Goal: Check status: Check status

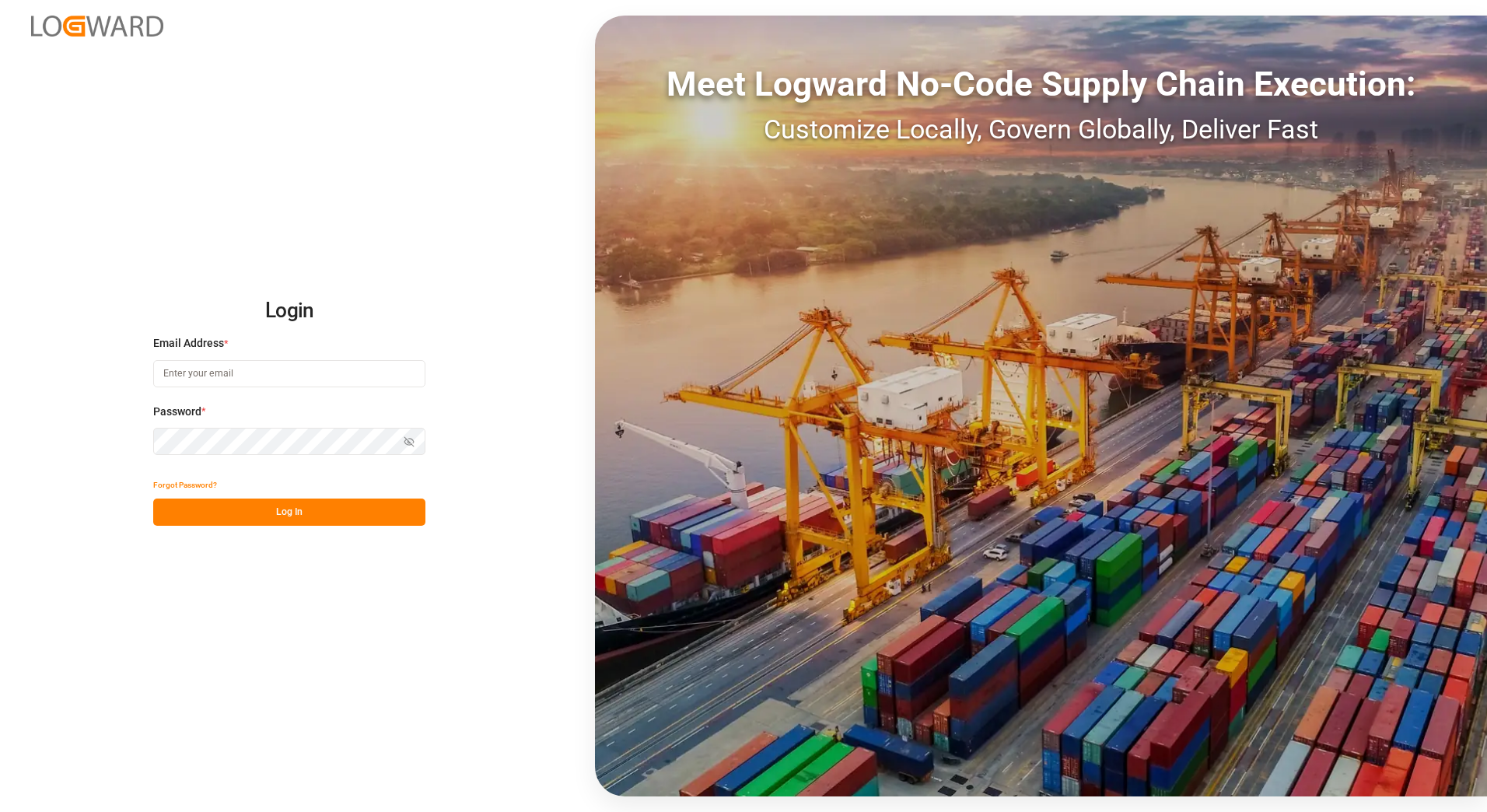
type input "[EMAIL_ADDRESS][PERSON_NAME][DOMAIN_NAME]"
click at [304, 515] on button "Log In" at bounding box center [288, 511] width 272 height 28
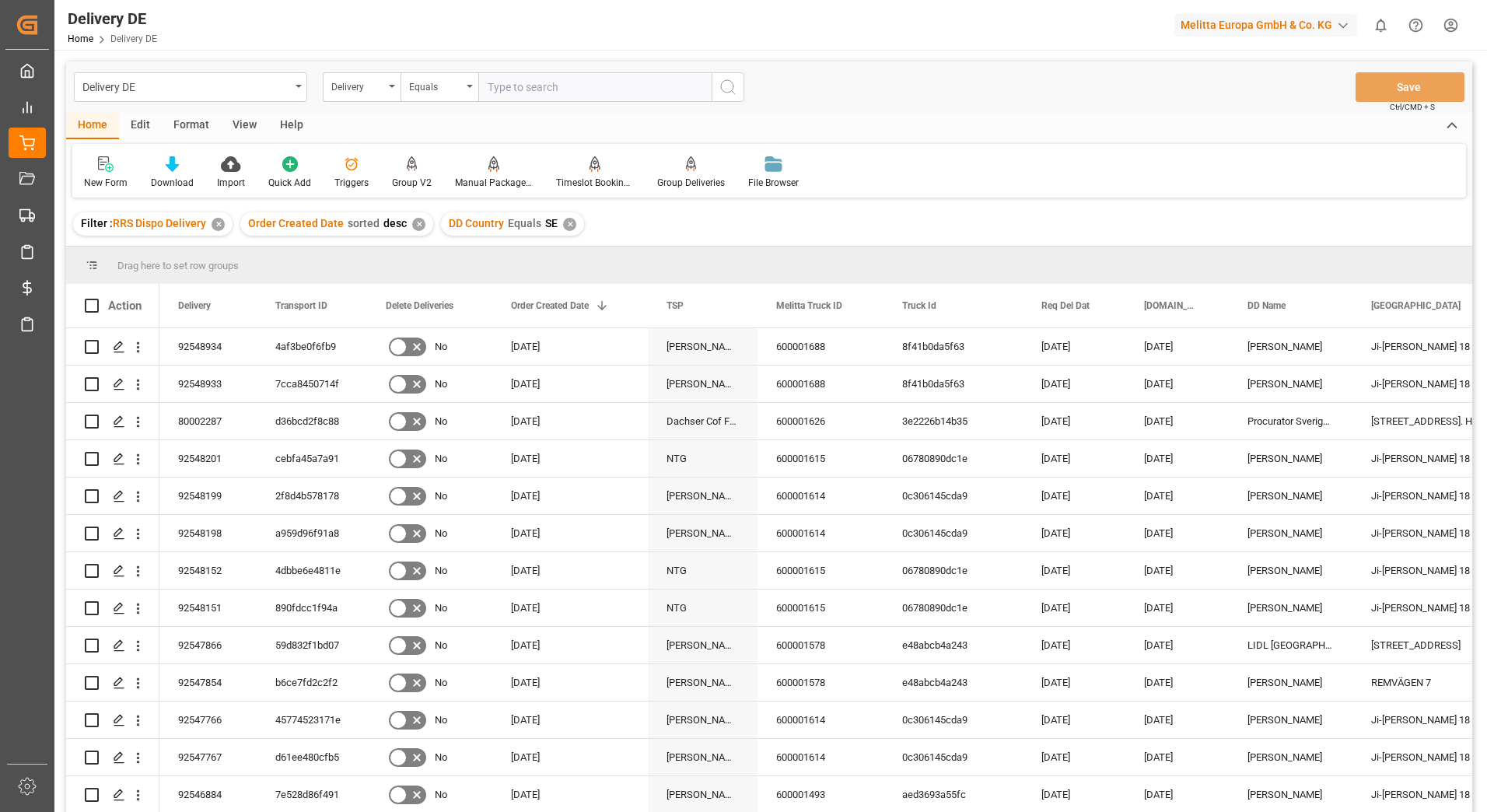
click at [222, 223] on div "✕" at bounding box center [218, 225] width 13 height 13
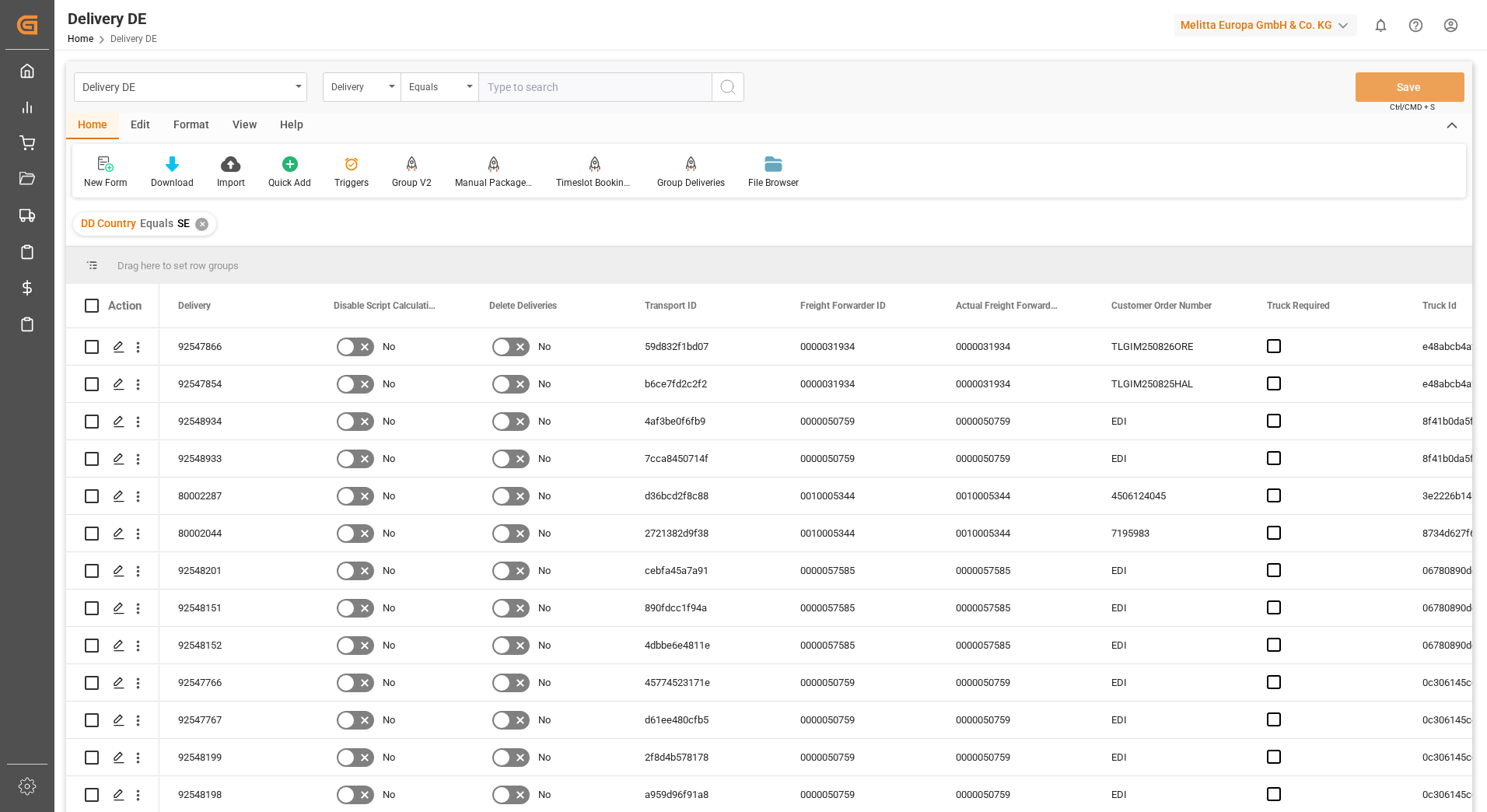
click at [546, 89] on input "text" at bounding box center [595, 86] width 233 height 29
type input "92549686"
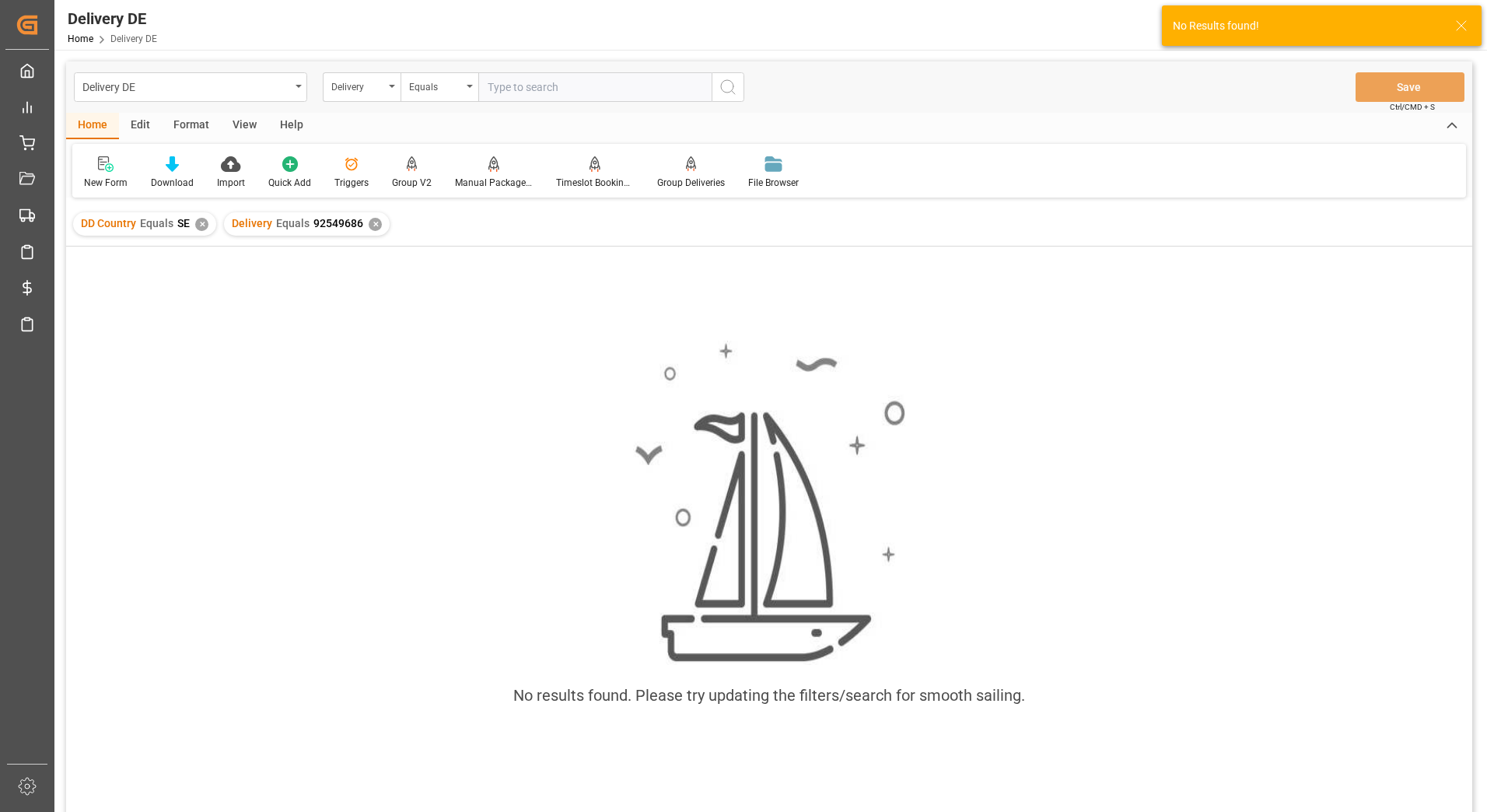
click at [198, 227] on div "✕" at bounding box center [202, 225] width 13 height 13
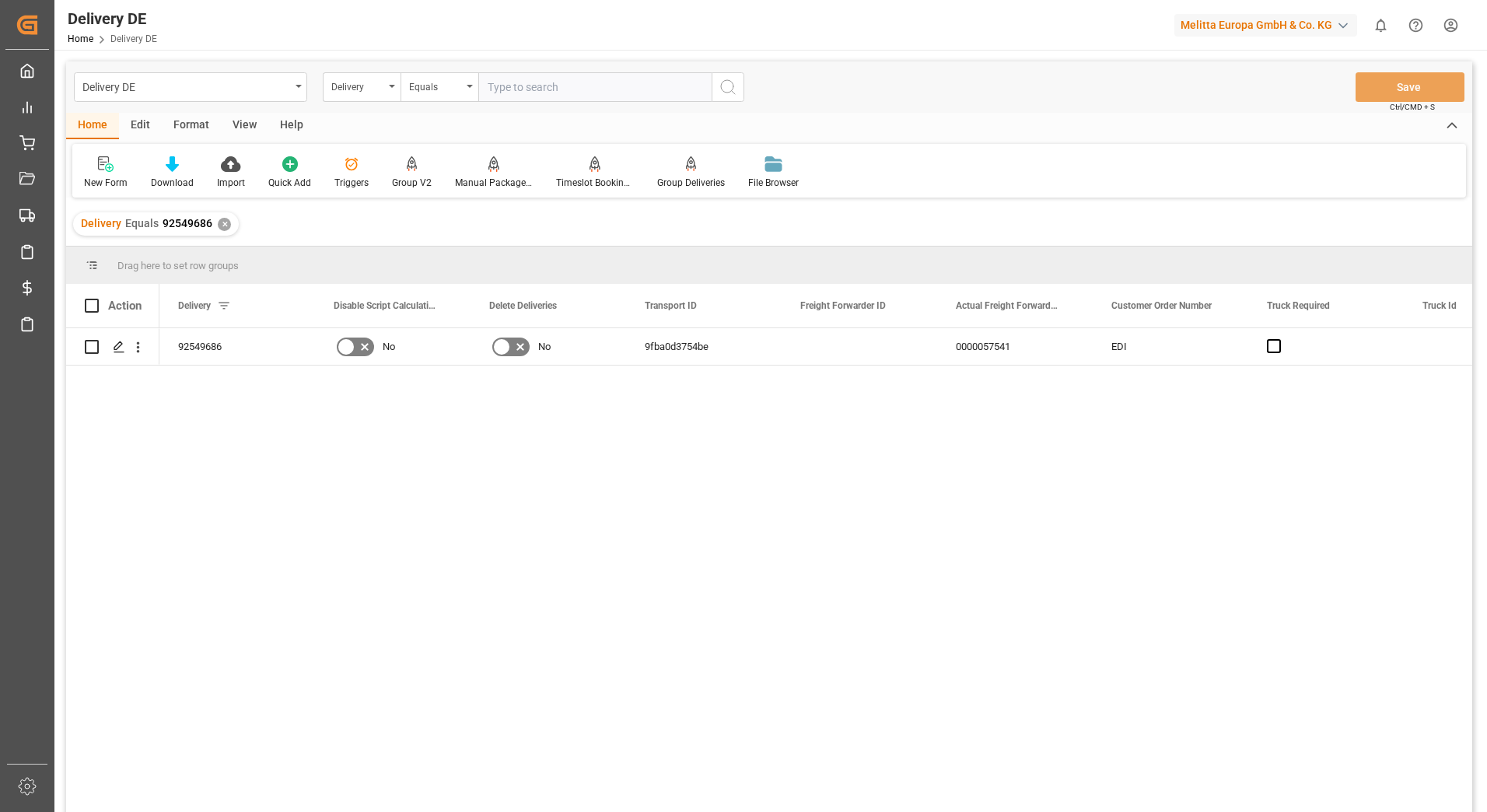
click at [220, 226] on div "✕" at bounding box center [225, 225] width 13 height 13
